Goal: Information Seeking & Learning: Learn about a topic

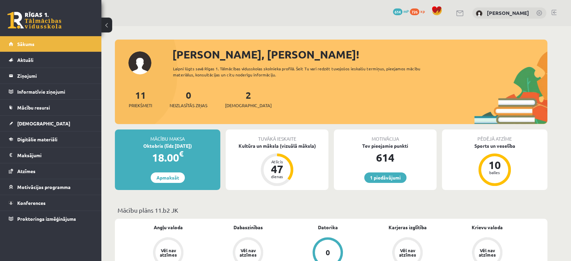
scroll to position [158, 0]
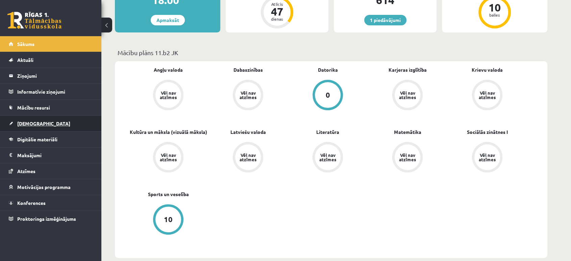
click at [49, 120] on link "[DEMOGRAPHIC_DATA]" at bounding box center [51, 124] width 84 height 16
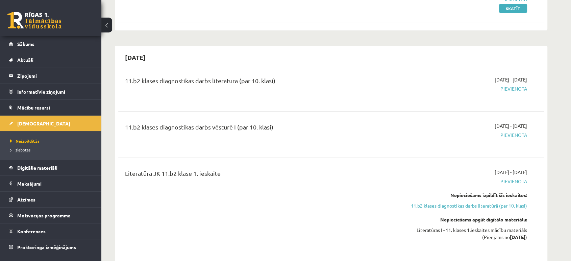
click at [23, 147] on link "Izlabotās" at bounding box center [52, 150] width 85 height 6
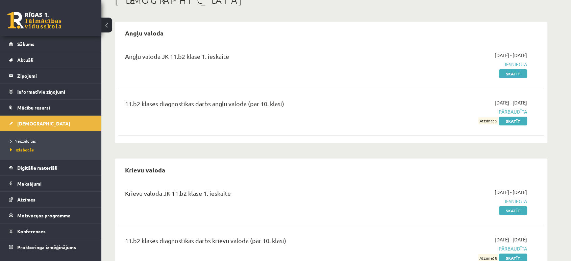
scroll to position [43, 0]
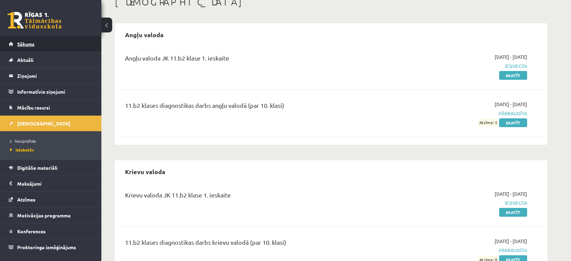
click at [30, 43] on span "Sākums" at bounding box center [25, 44] width 17 height 6
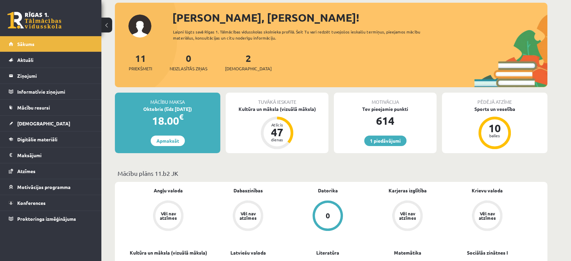
scroll to position [38, 0]
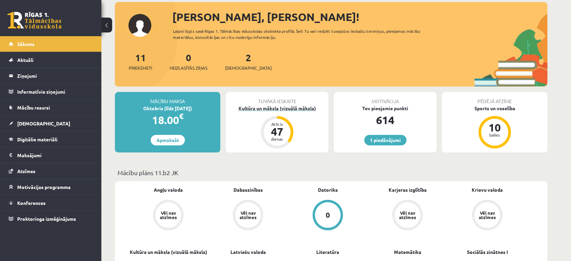
click at [275, 122] on div "Atlicis" at bounding box center [277, 124] width 20 height 4
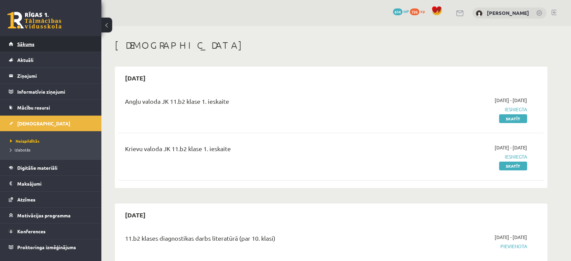
click at [19, 37] on link "Sākums" at bounding box center [51, 44] width 84 height 16
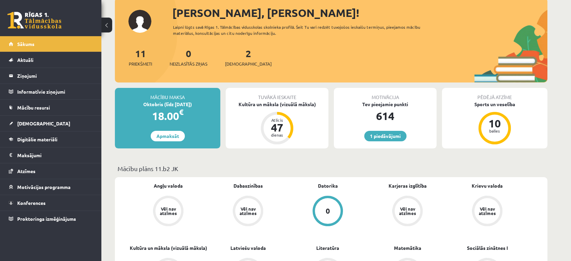
scroll to position [45, 0]
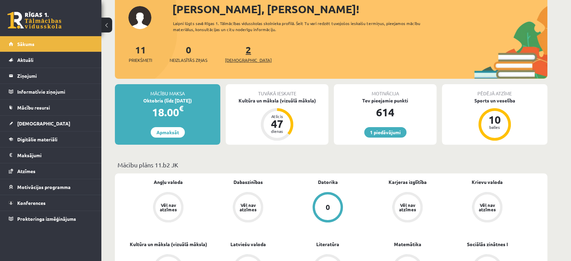
click at [236, 53] on link "2 Ieskaites" at bounding box center [248, 54] width 47 height 20
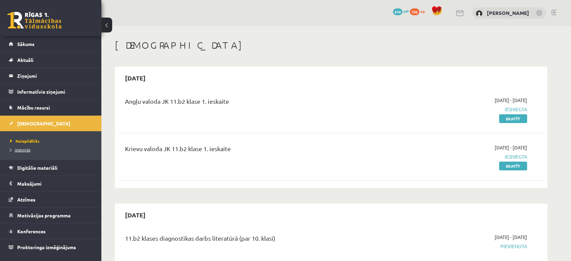
click at [28, 147] on link "Izlabotās" at bounding box center [52, 150] width 85 height 6
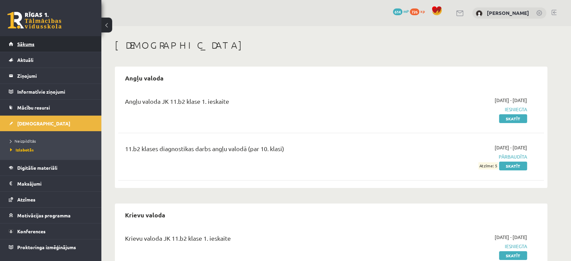
click at [50, 43] on link "Sākums" at bounding box center [51, 44] width 84 height 16
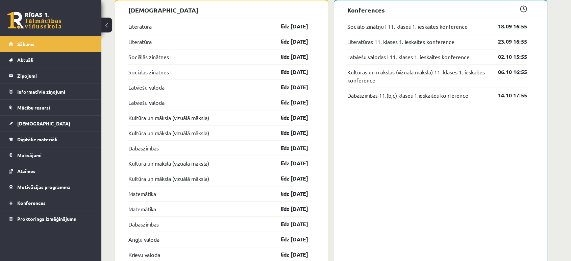
scroll to position [629, 0]
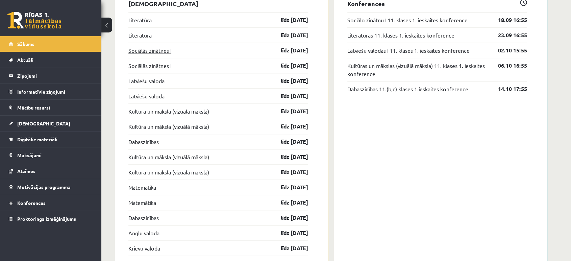
click at [143, 49] on link "Sociālās zinātnes I" at bounding box center [149, 50] width 43 height 8
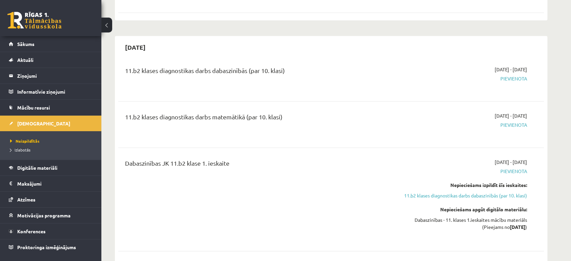
scroll to position [935, 0]
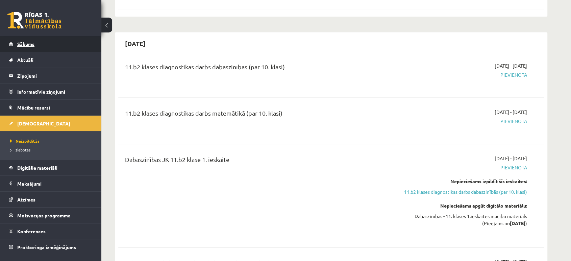
click at [52, 46] on link "Sākums" at bounding box center [51, 44] width 84 height 16
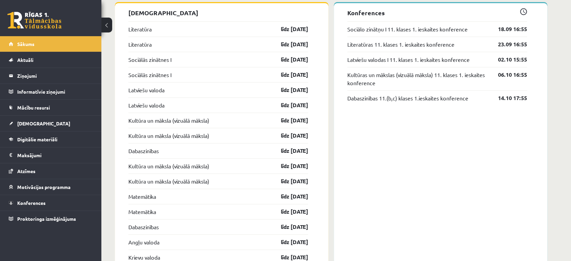
scroll to position [416, 0]
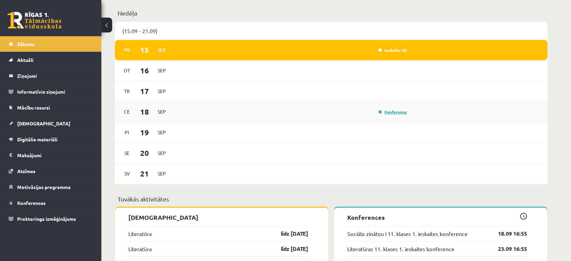
click at [391, 111] on link "Konference" at bounding box center [393, 111] width 28 height 5
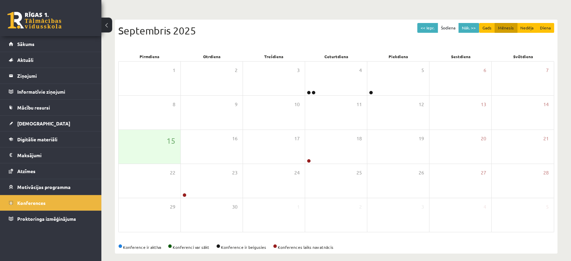
scroll to position [62, 0]
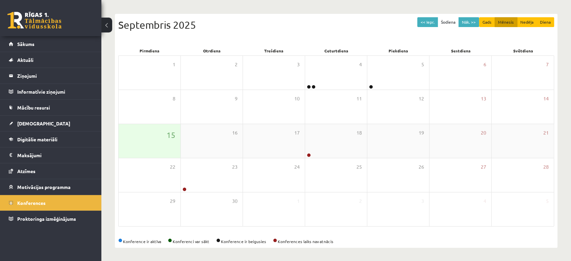
click at [123, 146] on div "15" at bounding box center [150, 141] width 62 height 34
click at [165, 143] on div "15" at bounding box center [150, 141] width 62 height 34
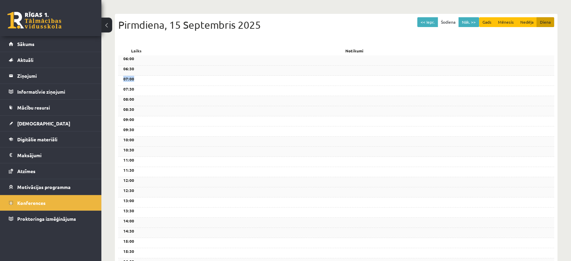
scroll to position [0, 0]
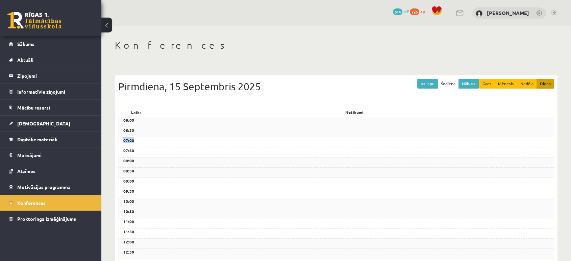
click at [165, 143] on div "07:00" at bounding box center [336, 142] width 436 height 10
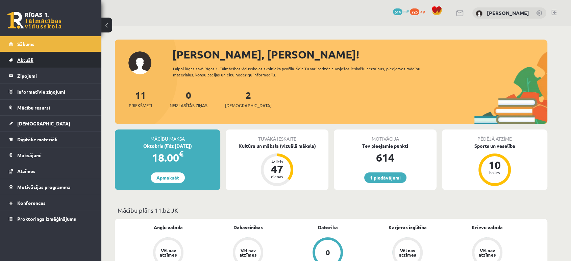
click at [32, 60] on span "Aktuāli" at bounding box center [25, 60] width 16 height 6
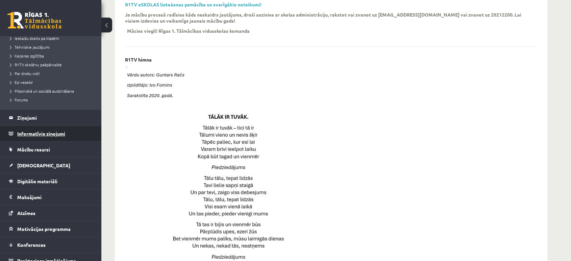
scroll to position [114, 0]
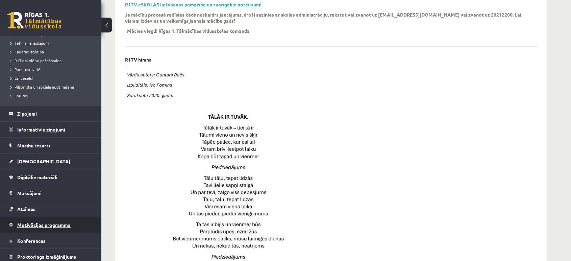
click at [31, 223] on span "Motivācijas programma" at bounding box center [43, 225] width 53 height 6
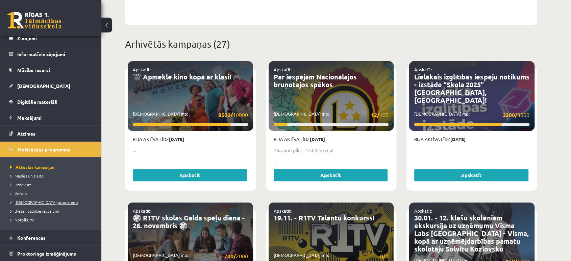
scroll to position [37, 0]
click at [22, 175] on span "Mācies un ziedo" at bounding box center [26, 175] width 33 height 5
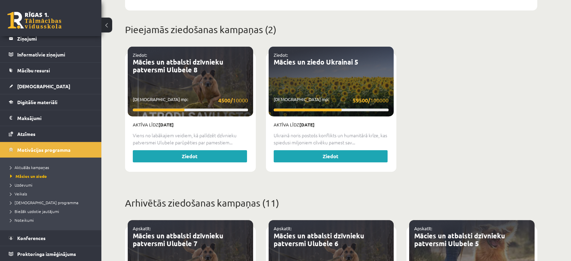
click at [22, 189] on li "Veikals" at bounding box center [52, 193] width 85 height 9
click at [24, 183] on span "Uzdevumi" at bounding box center [21, 184] width 22 height 5
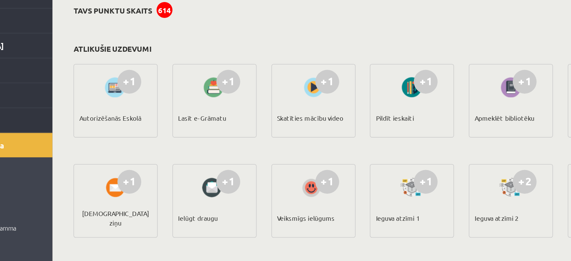
drag, startPoint x: 105, startPoint y: 205, endPoint x: 234, endPoint y: 67, distance: 189.0
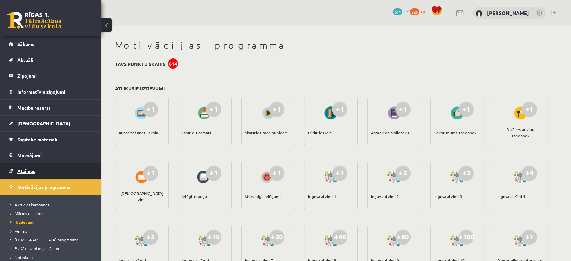
scroll to position [15, 0]
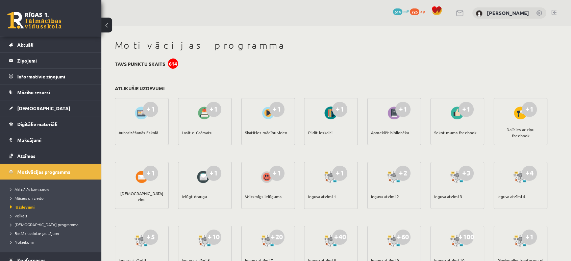
click at [398, 11] on span "614" at bounding box center [397, 11] width 9 height 7
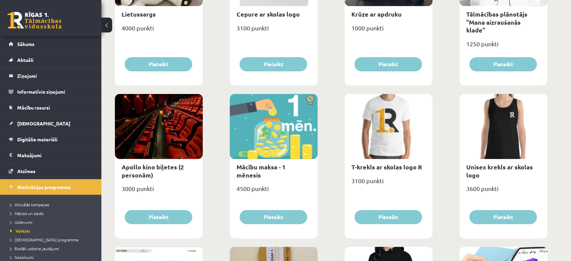
scroll to position [161, 0]
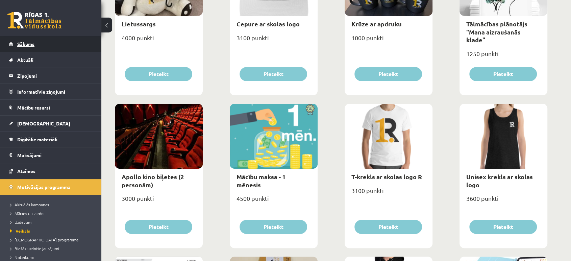
click at [26, 46] on span "Sākums" at bounding box center [25, 44] width 17 height 6
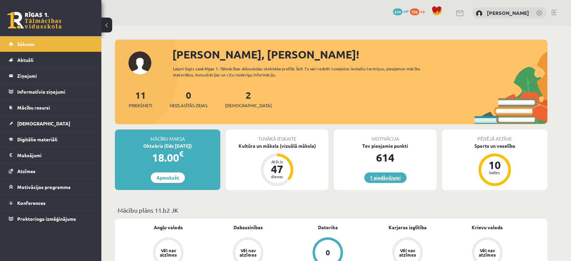
click at [367, 176] on link "1 piedāvājumi" at bounding box center [385, 177] width 42 height 10
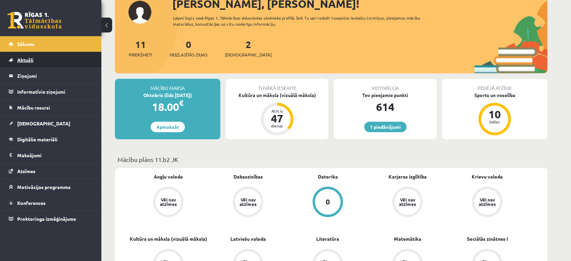
click at [24, 61] on span "Aktuāli" at bounding box center [25, 60] width 16 height 6
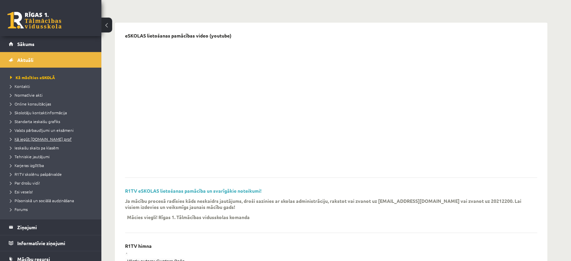
click at [24, 136] on link "Kā iegūt [DOMAIN_NAME] prof" at bounding box center [52, 139] width 85 height 6
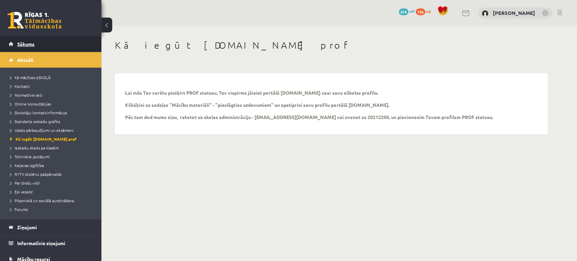
click at [26, 48] on link "Sākums" at bounding box center [51, 44] width 84 height 16
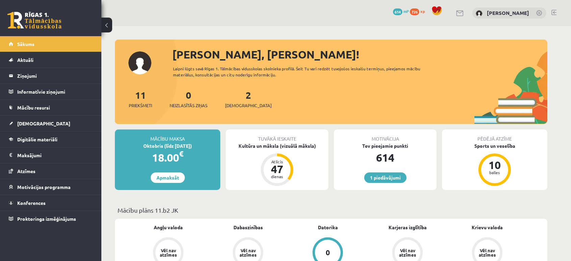
scroll to position [68, 0]
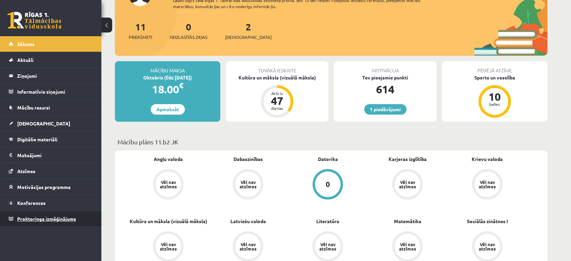
click at [49, 220] on span "Proktoringa izmēģinājums" at bounding box center [46, 219] width 59 height 6
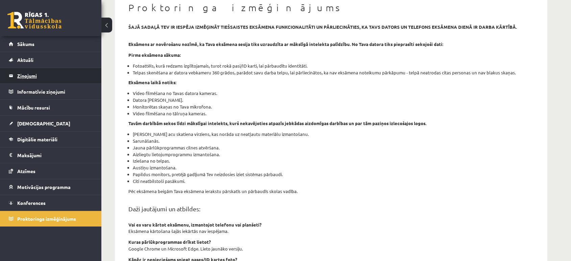
click at [29, 68] on legend "Ziņojumi 0" at bounding box center [55, 76] width 76 height 16
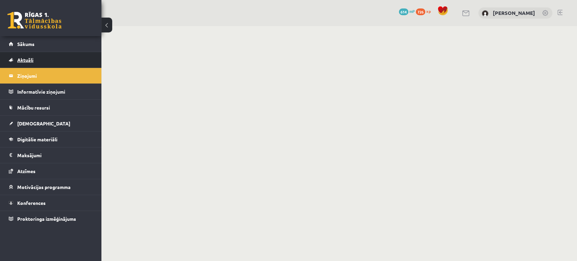
click at [29, 60] on span "Aktuāli" at bounding box center [25, 60] width 16 height 6
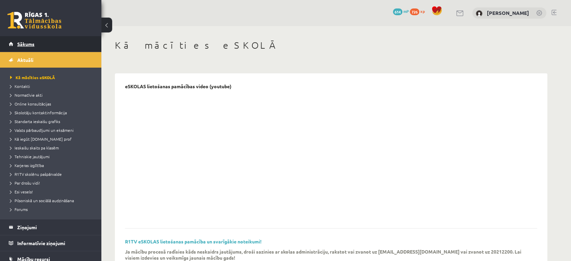
click at [36, 46] on link "Sākums" at bounding box center [51, 44] width 84 height 16
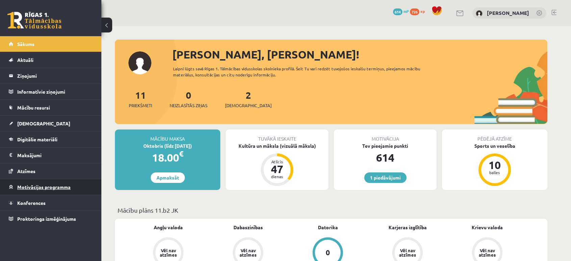
click at [18, 189] on link "Motivācijas programma" at bounding box center [51, 187] width 84 height 16
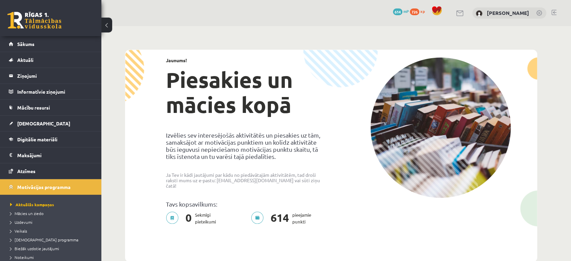
scroll to position [37, 0]
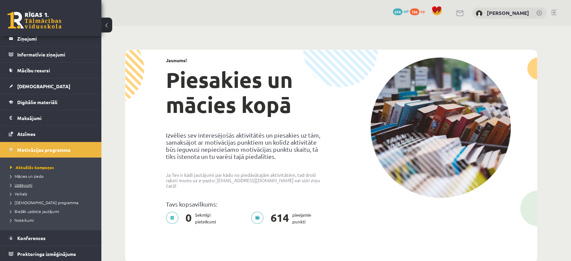
click at [21, 186] on span "Uzdevumi" at bounding box center [21, 184] width 22 height 5
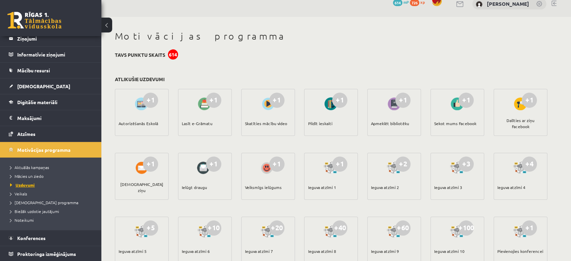
scroll to position [12, 0]
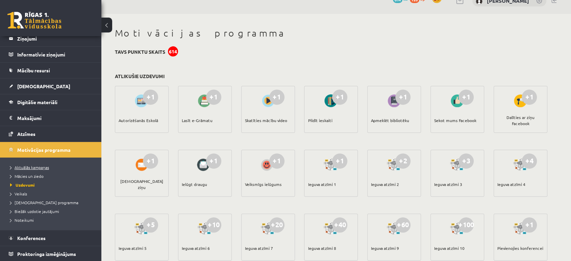
click at [28, 165] on span "Aktuālās kampaņas" at bounding box center [29, 167] width 39 height 5
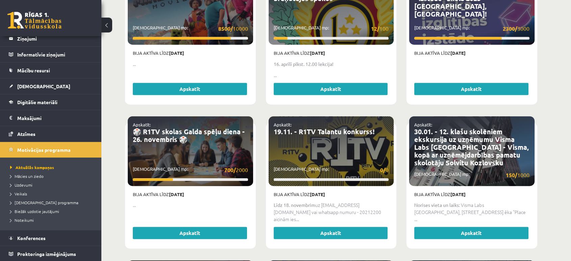
scroll to position [325, 0]
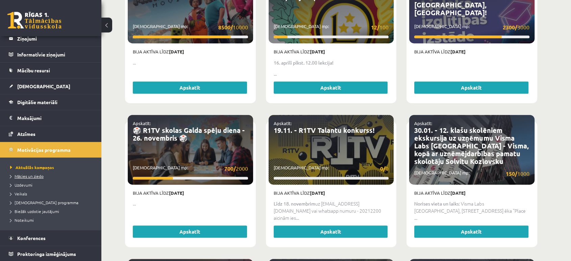
click at [18, 173] on span "Mācies un ziedo" at bounding box center [26, 175] width 33 height 5
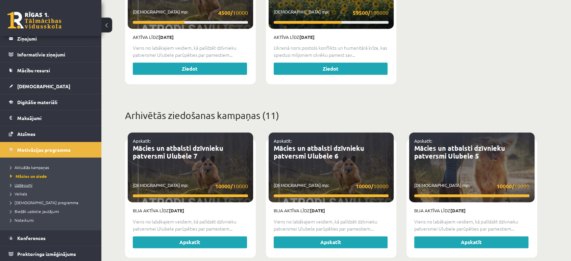
click at [23, 182] on span "Uzdevumi" at bounding box center [21, 184] width 22 height 5
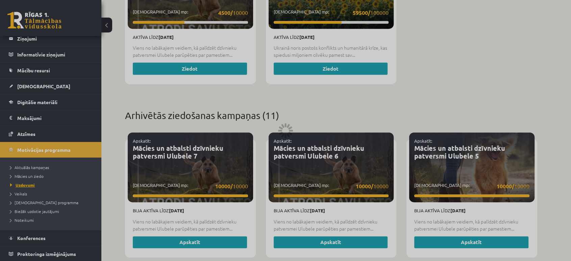
scroll to position [317, 0]
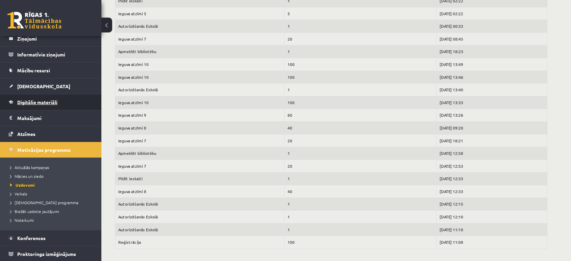
click at [40, 100] on span "Digitālie materiāli" at bounding box center [37, 102] width 40 height 6
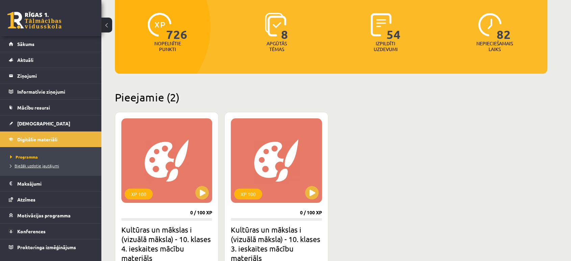
scroll to position [93, 0]
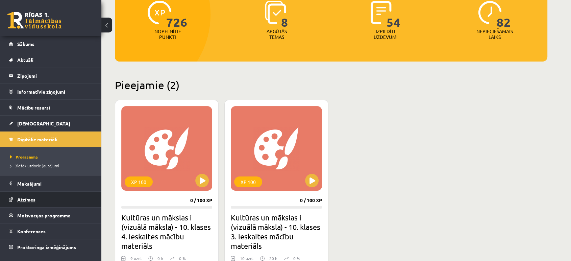
click at [28, 199] on span "Atzīmes" at bounding box center [26, 199] width 18 height 6
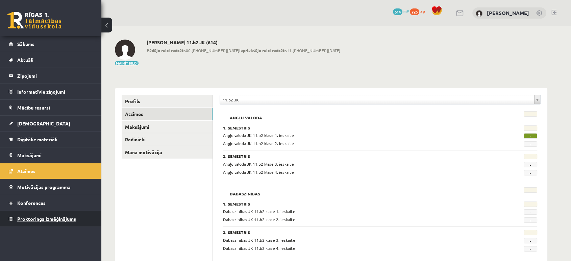
click at [30, 222] on link "Proktoringa izmēģinājums" at bounding box center [51, 219] width 84 height 16
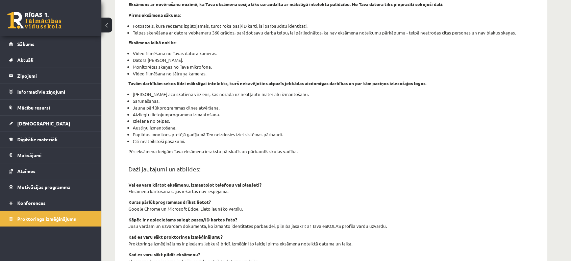
scroll to position [206, 0]
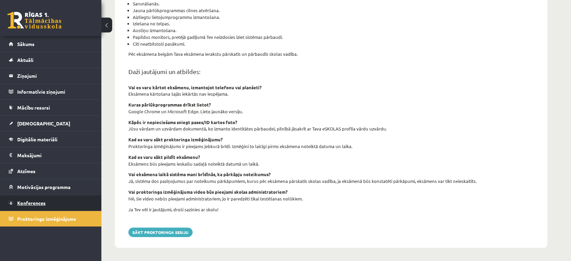
click at [54, 205] on link "Konferences" at bounding box center [51, 203] width 84 height 16
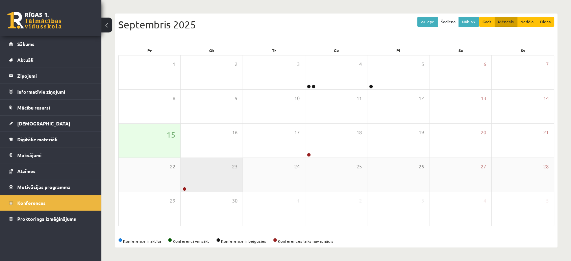
scroll to position [62, 0]
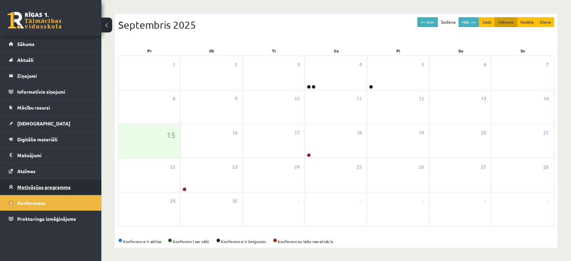
click at [64, 186] on span "Motivācijas programma" at bounding box center [43, 187] width 53 height 6
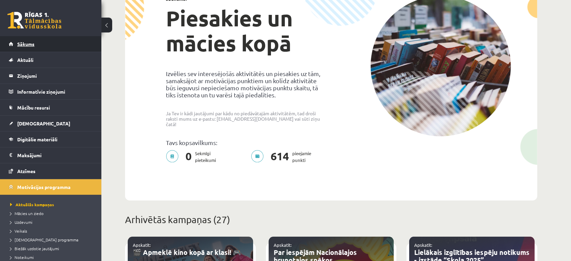
click at [55, 47] on link "Sākums" at bounding box center [51, 44] width 84 height 16
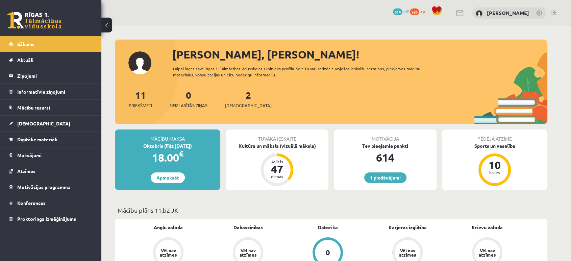
click at [487, 12] on div "[PERSON_NAME]" at bounding box center [510, 12] width 74 height 11
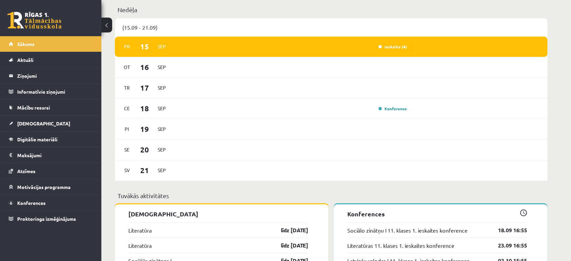
scroll to position [420, 0]
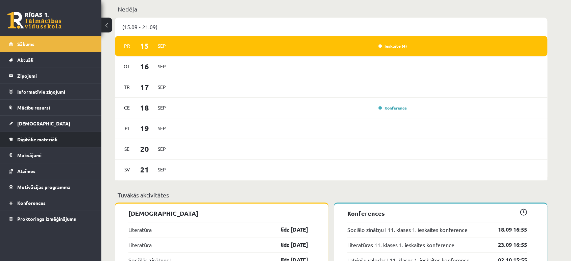
click at [65, 134] on link "Digitālie materiāli" at bounding box center [51, 140] width 84 height 16
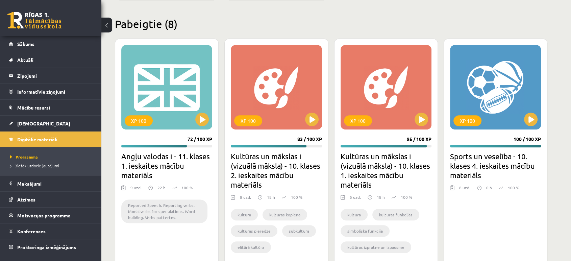
click at [43, 167] on span "Biežāk uzdotie jautājumi" at bounding box center [34, 165] width 49 height 5
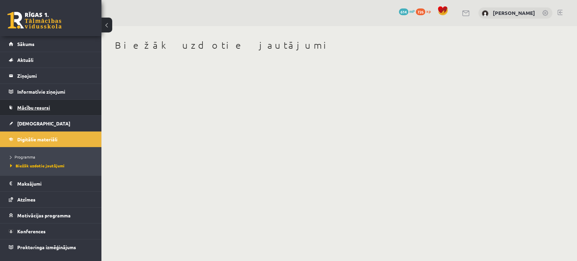
click at [39, 102] on link "Mācību resursi" at bounding box center [51, 108] width 84 height 16
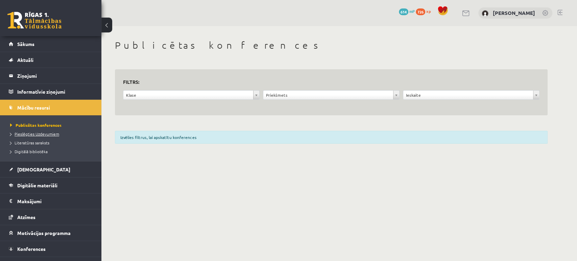
click at [35, 135] on span "Pieslēgties Uzdevumiem" at bounding box center [34, 133] width 49 height 5
click at [32, 45] on span "Sākums" at bounding box center [25, 44] width 17 height 6
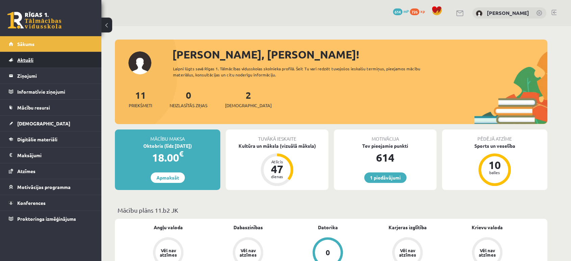
click at [37, 61] on link "Aktuāli" at bounding box center [51, 60] width 84 height 16
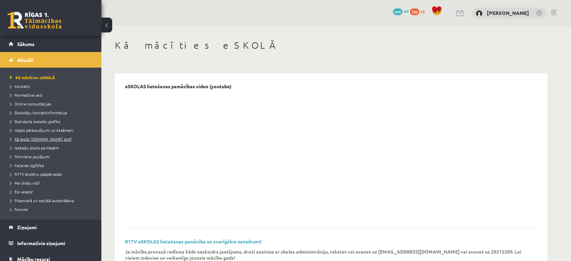
click at [37, 141] on span "Kā iegūt [DOMAIN_NAME] prof" at bounding box center [41, 138] width 62 height 5
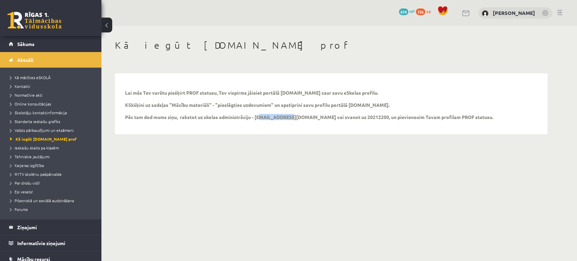
drag, startPoint x: 257, startPoint y: 118, endPoint x: 285, endPoint y: 117, distance: 27.8
click at [285, 117] on p "Lai mēs Tev varētu piešķirt PROF statusu, Tev vispirms jāieiet portālā [DOMAIN_…" at bounding box center [309, 105] width 368 height 30
click at [257, 151] on body "1 Dāvanas 614 mP 726 xp [PERSON_NAME] Sākums Aktuāli Kā mācīties eSKOLĀ Kontakt…" at bounding box center [288, 130] width 577 height 261
drag, startPoint x: 255, startPoint y: 116, endPoint x: 284, endPoint y: 119, distance: 29.2
click at [284, 119] on p "Lai mēs Tev varētu piešķirt PROF statusu, Tev vispirms jāieiet portālā [DOMAIN_…" at bounding box center [309, 105] width 368 height 30
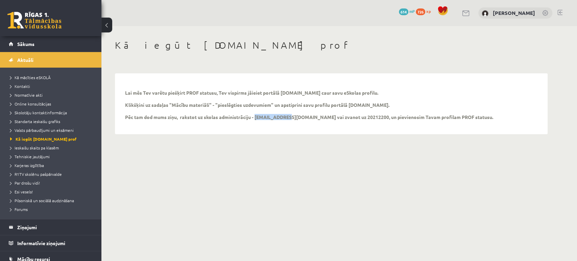
copy p "[EMAIL_ADDRESS][DOMAIN_NAME]"
click at [28, 44] on span "Sākums" at bounding box center [25, 44] width 17 height 6
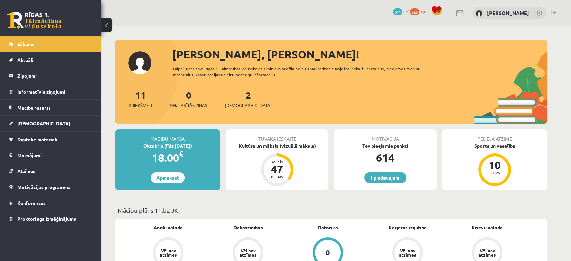
click at [465, 10] on link at bounding box center [460, 13] width 8 height 6
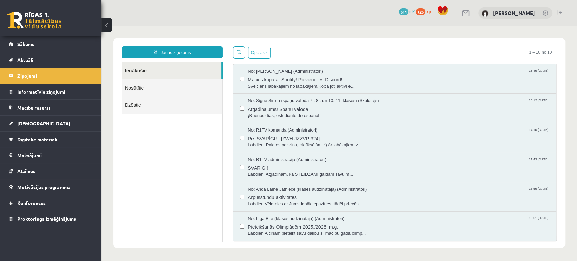
click at [340, 80] on span "Mācies kopā ar Spotify! Pievienojies Discord!" at bounding box center [399, 79] width 302 height 8
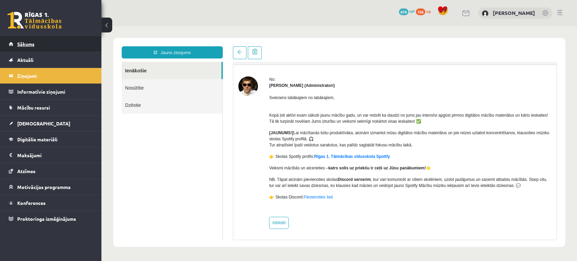
click at [21, 48] on link "Sākums" at bounding box center [51, 44] width 84 height 16
